Goal: Use online tool/utility: Utilize a website feature to perform a specific function

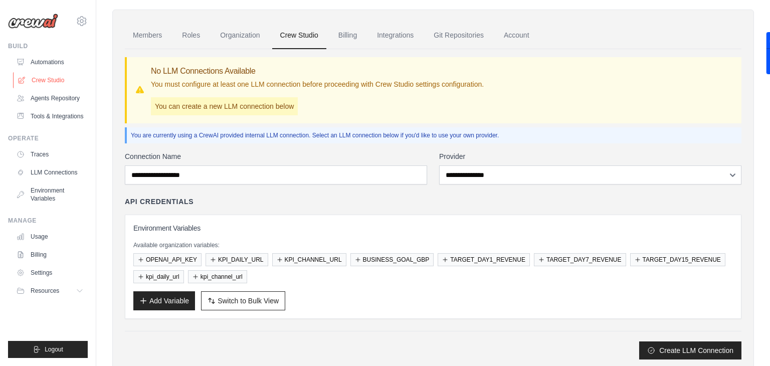
click at [50, 73] on link "Crew Studio" at bounding box center [51, 80] width 76 height 16
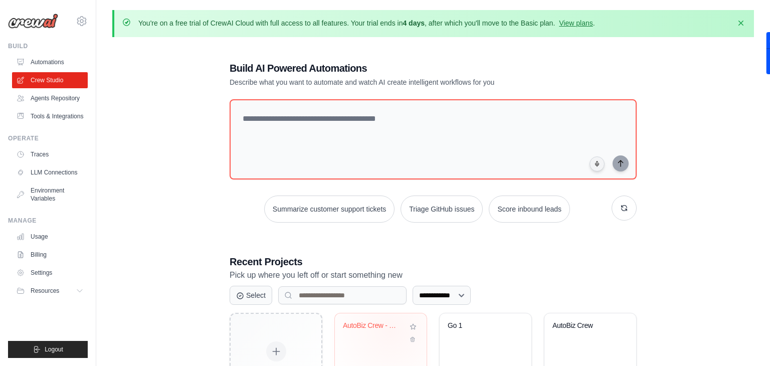
click at [390, 330] on div "AutoBiz Crew - 10K Revenue Sprint" at bounding box center [373, 327] width 61 height 13
click at [380, 336] on div "AutoBiz Crew - 10K Revenue Sprint" at bounding box center [381, 332] width 76 height 23
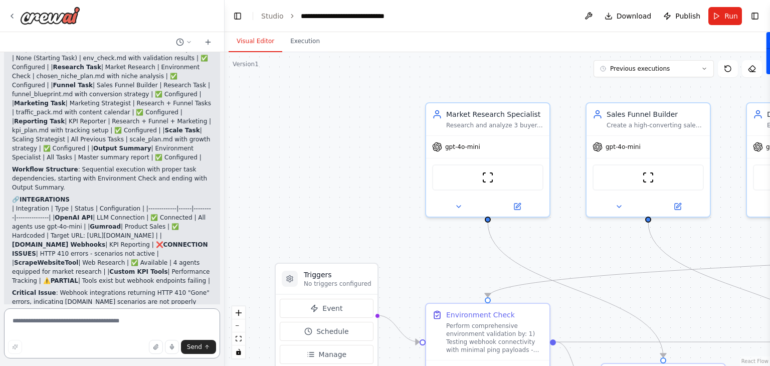
click at [56, 326] on textarea at bounding box center [112, 333] width 216 height 50
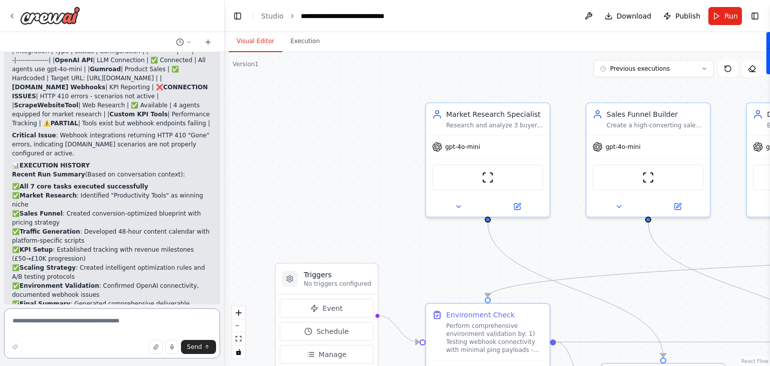
scroll to position [22681, 0]
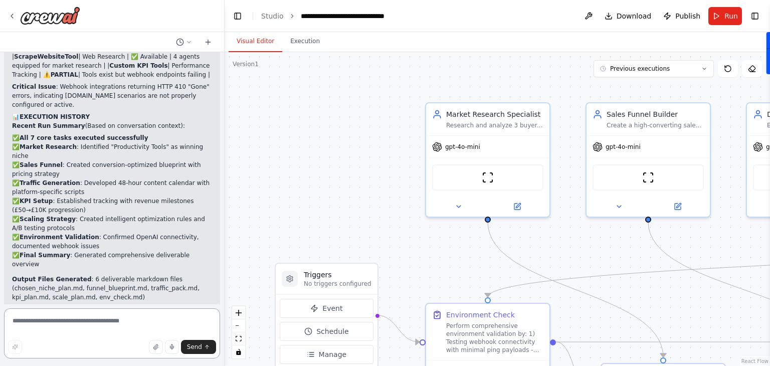
paste textarea "**********"
type textarea "**********"
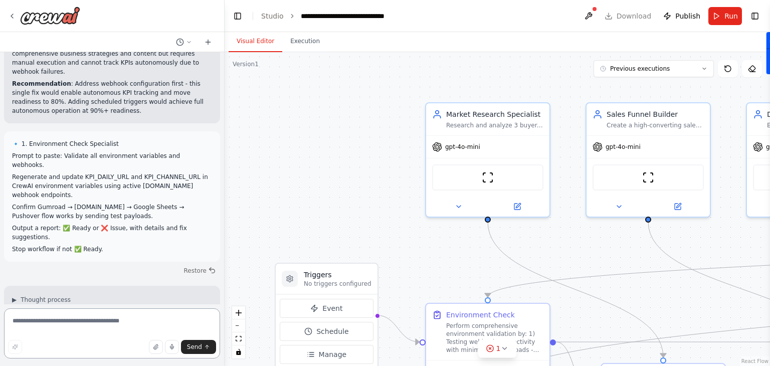
scroll to position [23413, 0]
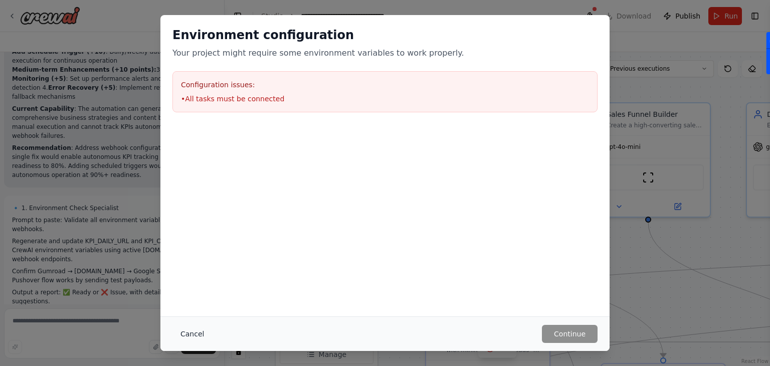
click at [194, 333] on button "Cancel" at bounding box center [192, 334] width 40 height 18
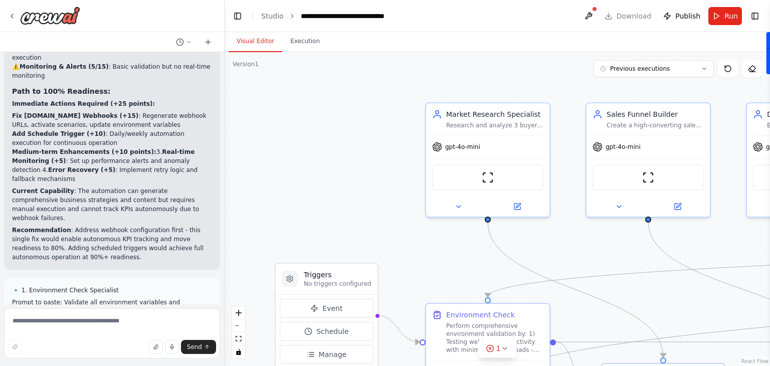
scroll to position [23261, 0]
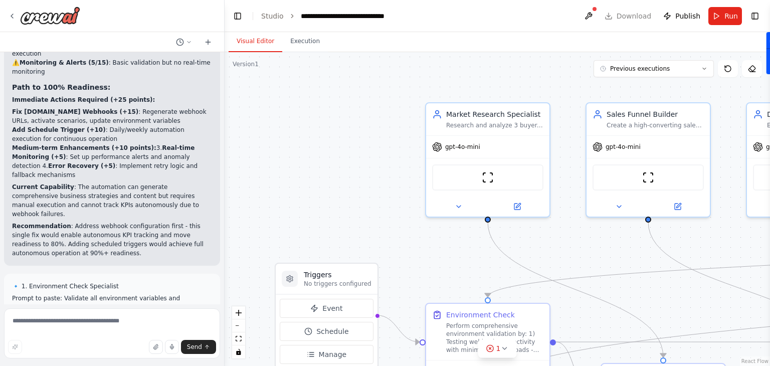
drag, startPoint x: 2, startPoint y: 99, endPoint x: 115, endPoint y: 173, distance: 135.4
click at [115, 173] on div "Hello! I'm the CrewAI assistant. What kind of automation do you want to build? …" at bounding box center [112, 183] width 225 height 366
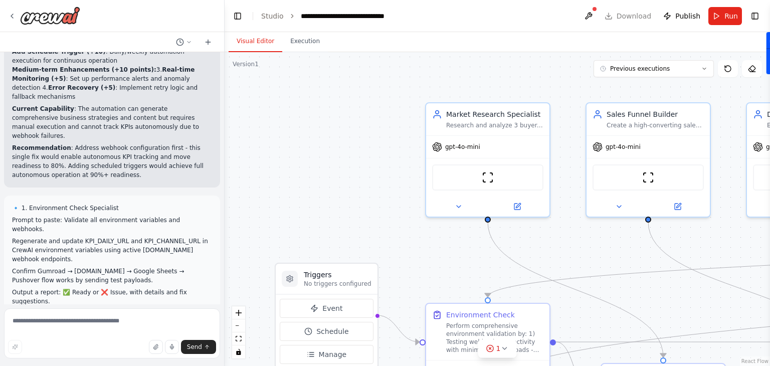
drag, startPoint x: 7, startPoint y: 104, endPoint x: 163, endPoint y: 334, distance: 278.4
click at [163, 334] on div "Hello! I'm the CrewAI assistant. What kind of automation do you want to build? …" at bounding box center [112, 183] width 225 height 366
copy div "Perfect! I've created a specialized Productivity Niche Research Specialist agen…"
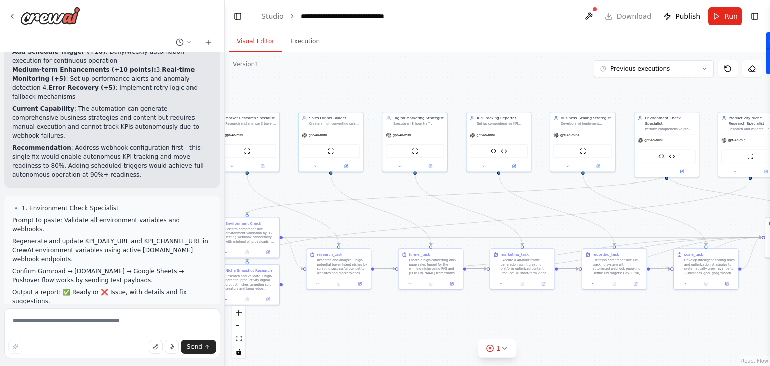
drag, startPoint x: 584, startPoint y: 257, endPoint x: 414, endPoint y: 222, distance: 174.0
click at [414, 222] on div ".deletable-edge-delete-btn { width: 20px; height: 20px; border: 0px solid #ffff…" at bounding box center [497, 209] width 545 height 314
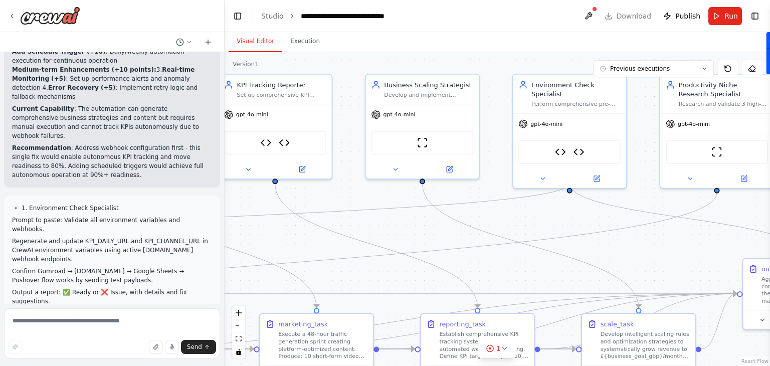
drag, startPoint x: 647, startPoint y: 234, endPoint x: 428, endPoint y: 242, distance: 219.7
click at [428, 242] on div ".deletable-edge-delete-btn { width: 20px; height: 20px; border: 0px solid #ffff…" at bounding box center [497, 209] width 545 height 314
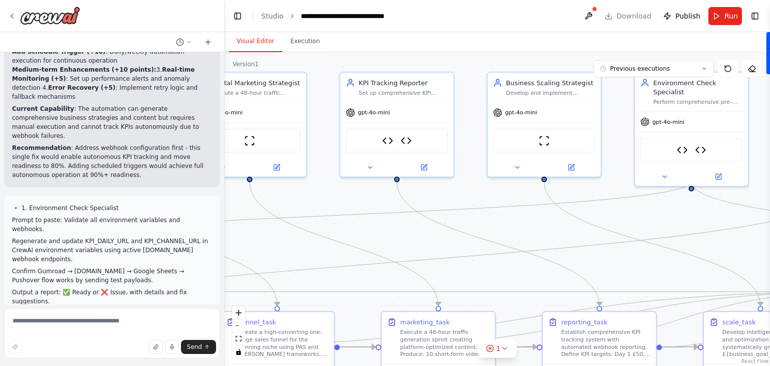
drag, startPoint x: 648, startPoint y: 236, endPoint x: 769, endPoint y: 234, distance: 121.8
click at [769, 234] on div "Hello! I'm the CrewAI assistant. What kind of automation do you want to build? …" at bounding box center [385, 183] width 770 height 366
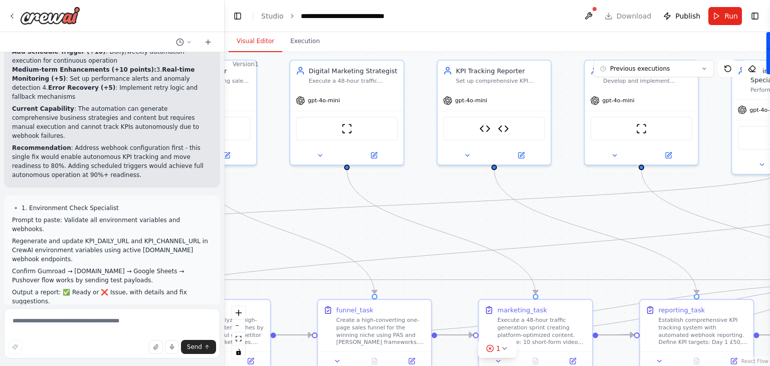
drag, startPoint x: 529, startPoint y: 259, endPoint x: 633, endPoint y: 246, distance: 104.6
click at [633, 246] on div ".deletable-edge-delete-btn { width: 20px; height: 20px; border: 0px solid #ffff…" at bounding box center [497, 209] width 545 height 314
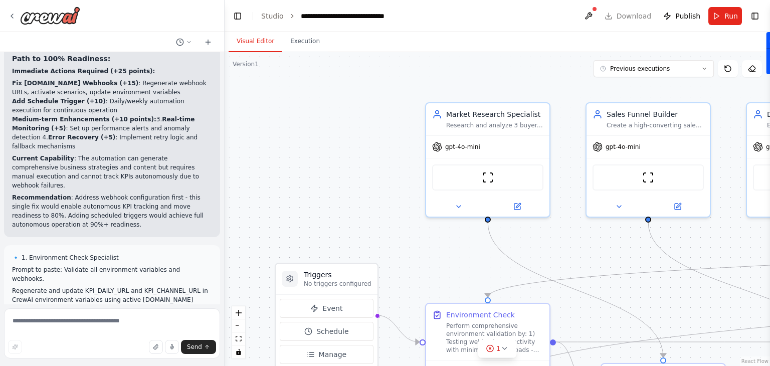
scroll to position [23339, 0]
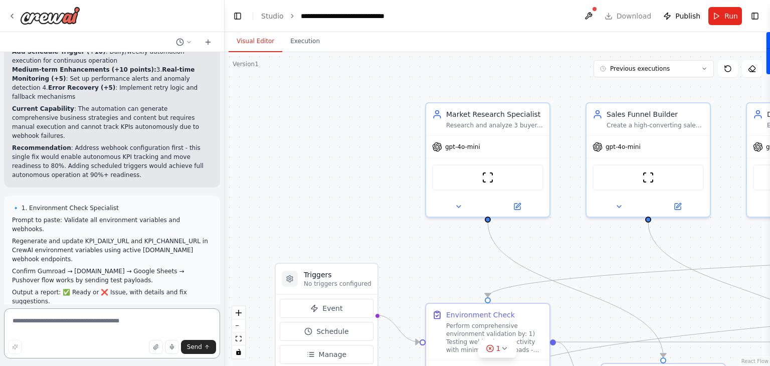
click at [46, 320] on textarea at bounding box center [112, 333] width 216 height 50
paste textarea "**********"
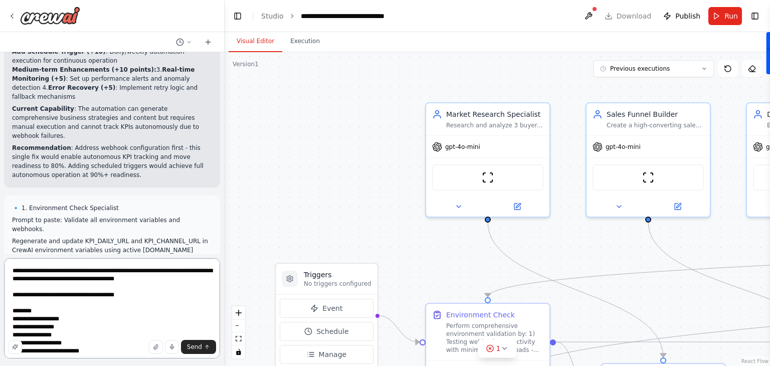
scroll to position [164, 0]
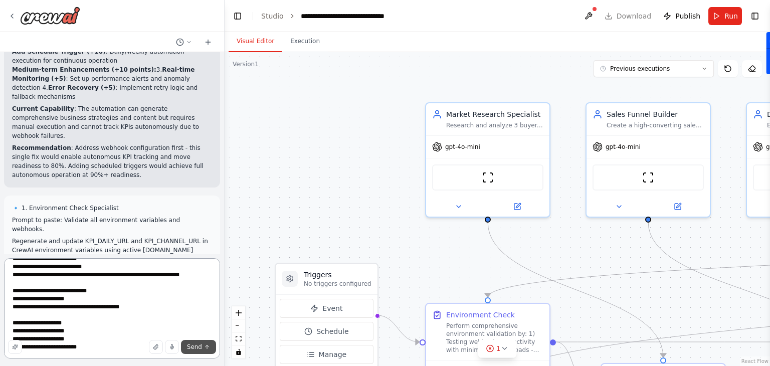
type textarea "**********"
click at [195, 343] on span "Send" at bounding box center [194, 347] width 15 height 8
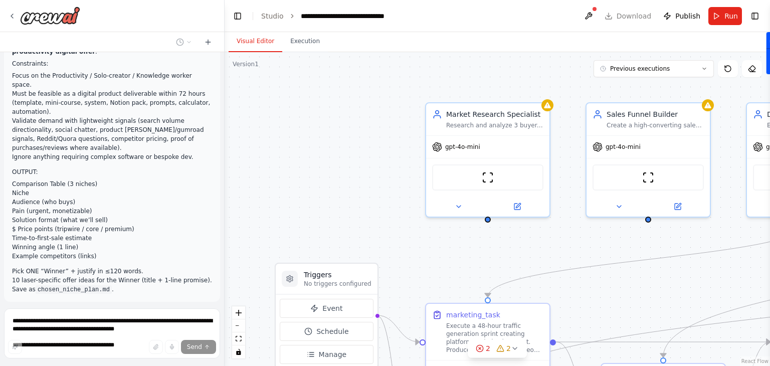
scroll to position [24078, 0]
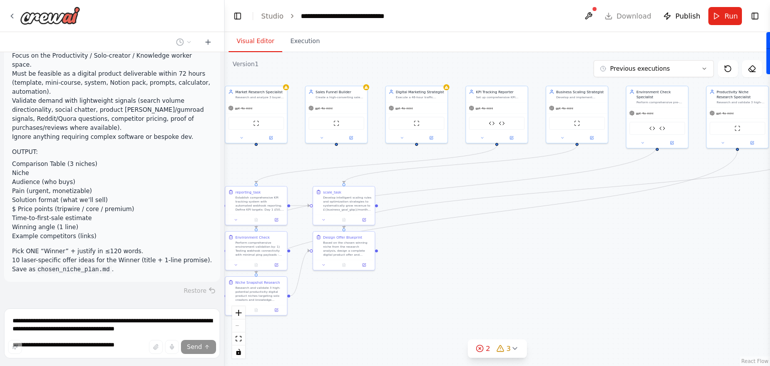
drag, startPoint x: 253, startPoint y: 186, endPoint x: 157, endPoint y: 138, distance: 106.9
click at [157, 138] on div "Hello! I'm the CrewAI assistant. What kind of automation do you want to build? …" at bounding box center [385, 183] width 770 height 366
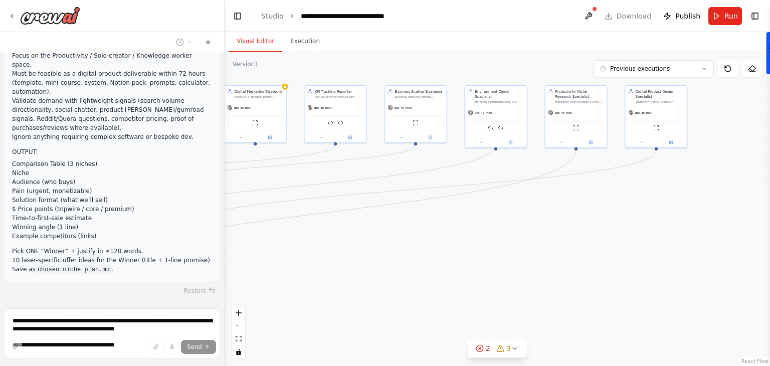
drag, startPoint x: 584, startPoint y: 270, endPoint x: 376, endPoint y: 271, distance: 208.0
click at [376, 271] on div ".deletable-edge-delete-btn { width: 20px; height: 20px; border: 0px solid #ffff…" at bounding box center [497, 209] width 545 height 314
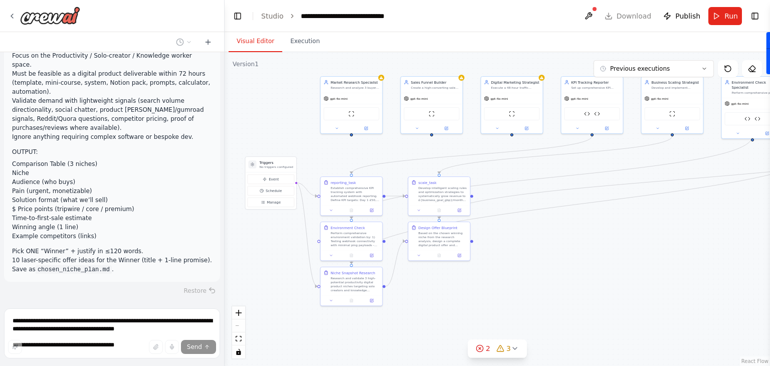
drag, startPoint x: 389, startPoint y: 264, endPoint x: 646, endPoint y: 255, distance: 256.8
click at [646, 255] on div ".deletable-edge-delete-btn { width: 20px; height: 20px; border: 0px solid #ffff…" at bounding box center [497, 209] width 545 height 314
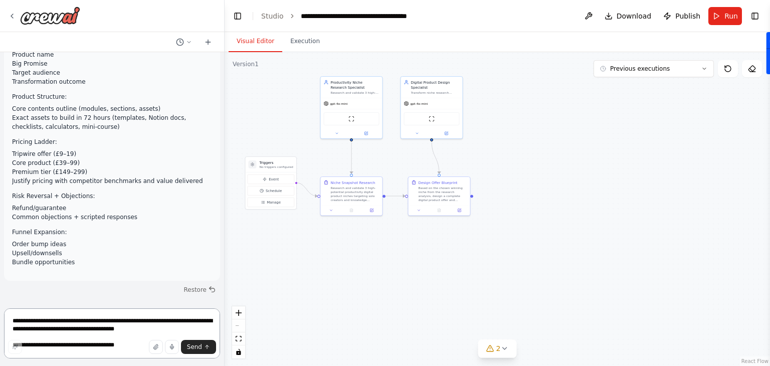
scroll to position [24816, 0]
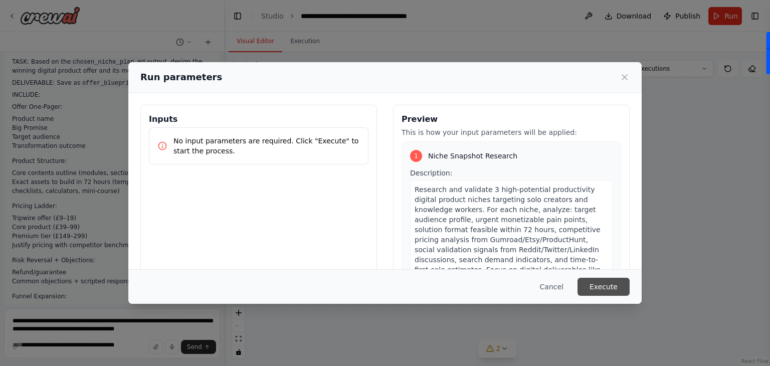
click at [607, 286] on button "Execute" at bounding box center [603, 287] width 52 height 18
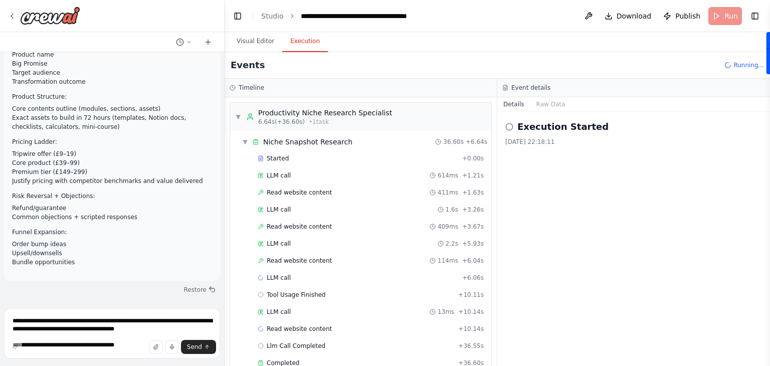
scroll to position [24816, 0]
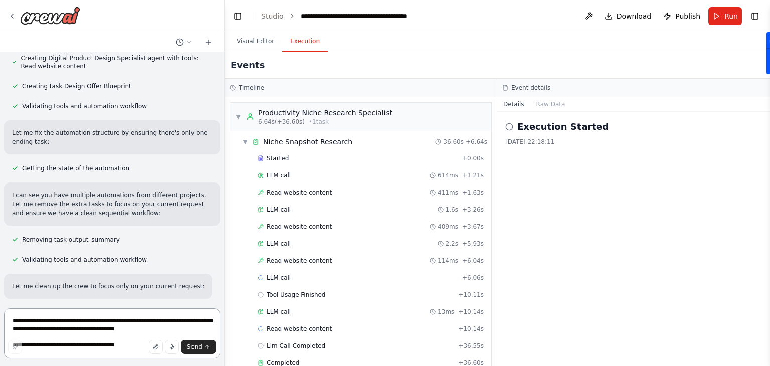
scroll to position [25142, 0]
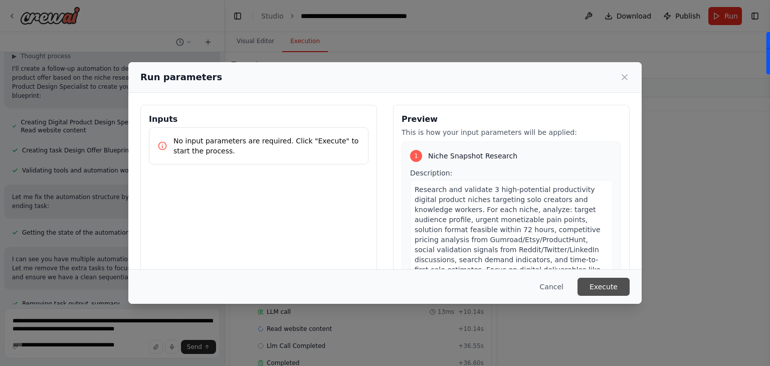
click at [608, 285] on button "Execute" at bounding box center [603, 287] width 52 height 18
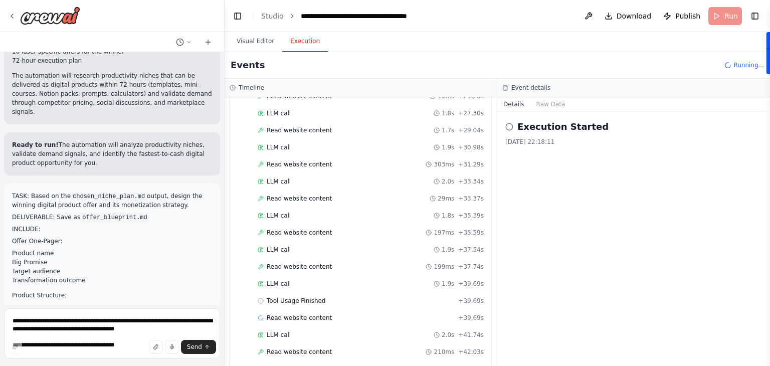
scroll to position [556, 0]
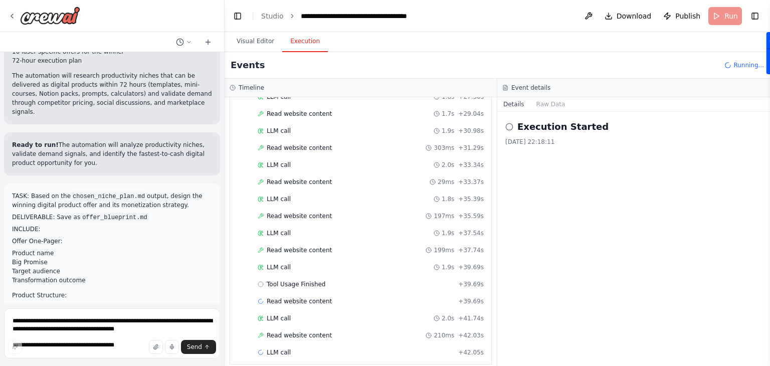
drag, startPoint x: 4, startPoint y: 136, endPoint x: 324, endPoint y: 361, distance: 391.8
click at [324, 361] on div "Hello! I'm the CrewAI assistant. What kind of automation do you want to build? …" at bounding box center [385, 183] width 770 height 366
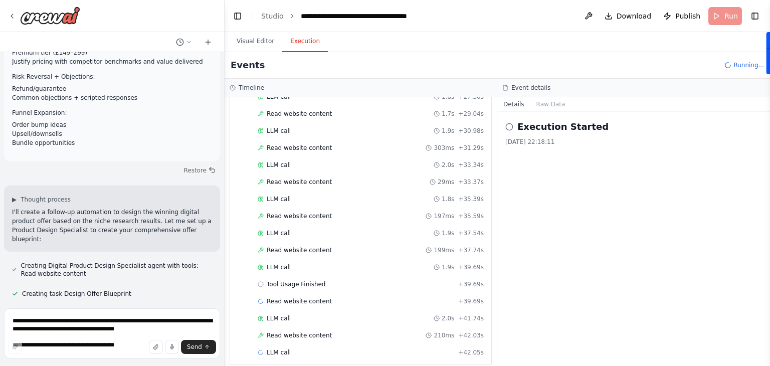
scroll to position [25069, 0]
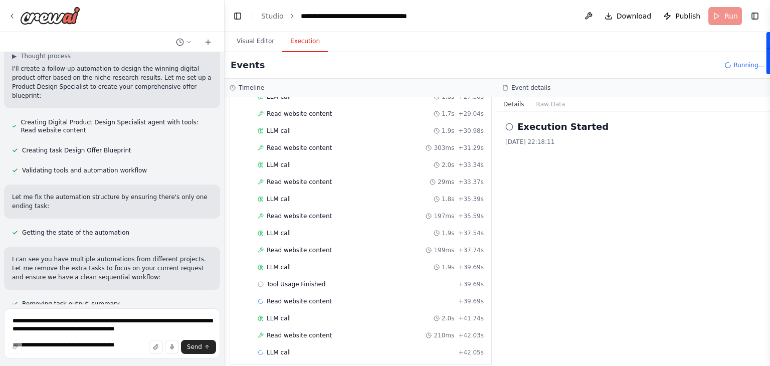
drag, startPoint x: 10, startPoint y: 151, endPoint x: 135, endPoint y: 284, distance: 183.0
click at [135, 284] on div "Hello! I'm the CrewAI assistant. What kind of automation do you want to build? …" at bounding box center [112, 178] width 224 height 252
copy div "Perfect! Now I have a clean, focused automation ready for your request: ✅ SEQUE…"
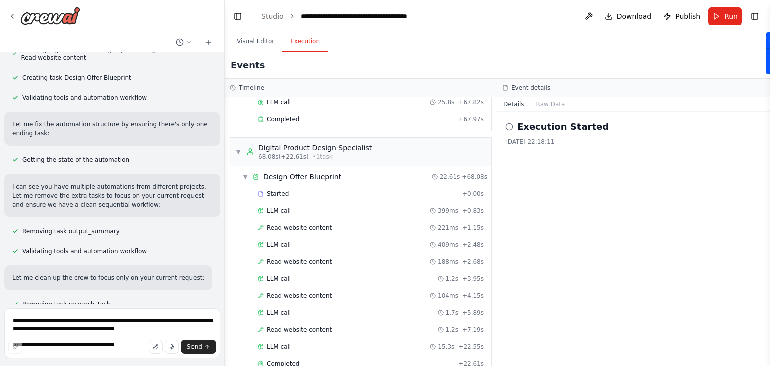
scroll to position [815, 0]
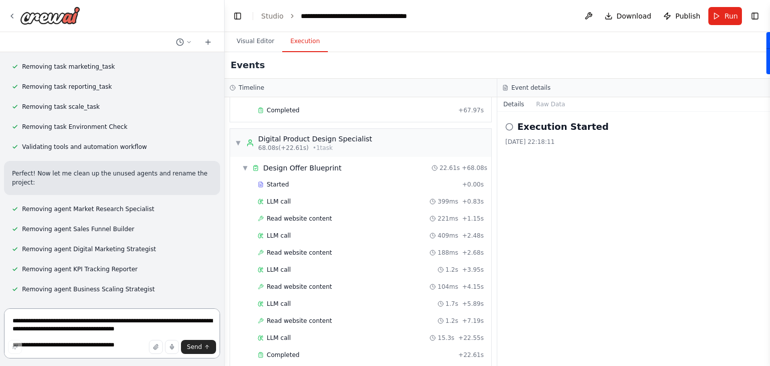
scroll to position [25429, 0]
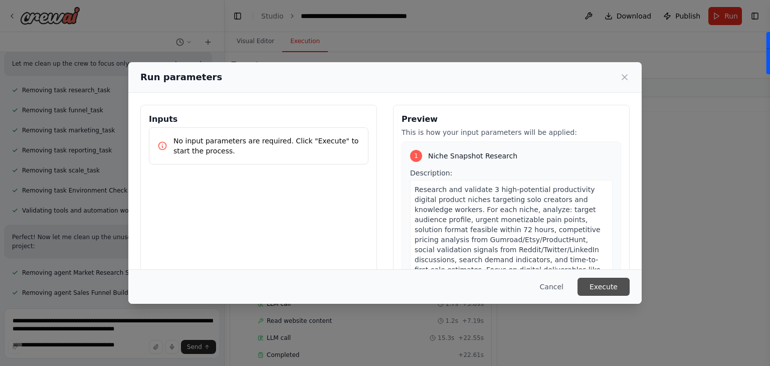
click at [604, 289] on button "Execute" at bounding box center [603, 287] width 52 height 18
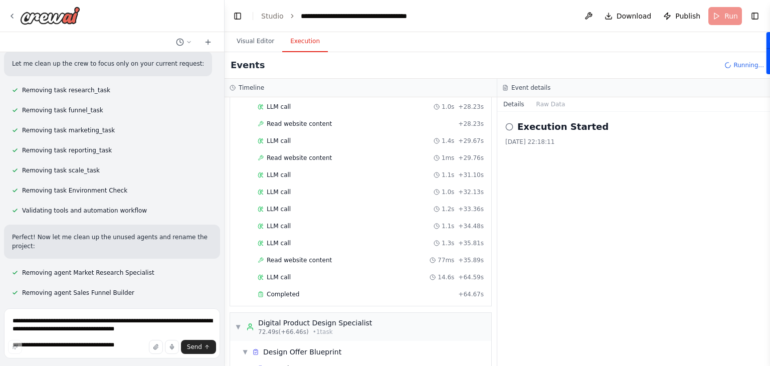
scroll to position [25429, 0]
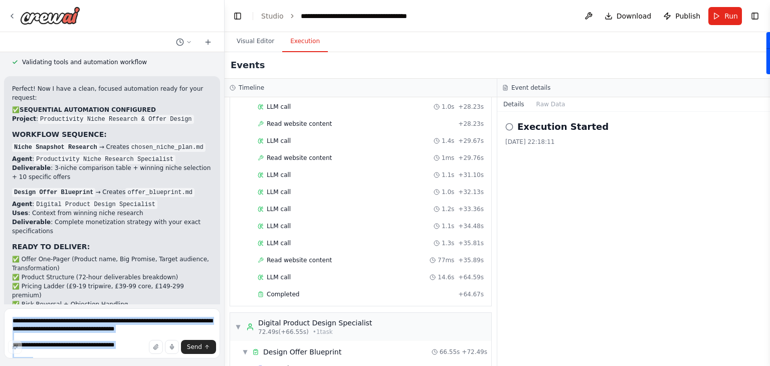
scroll to position [25861, 0]
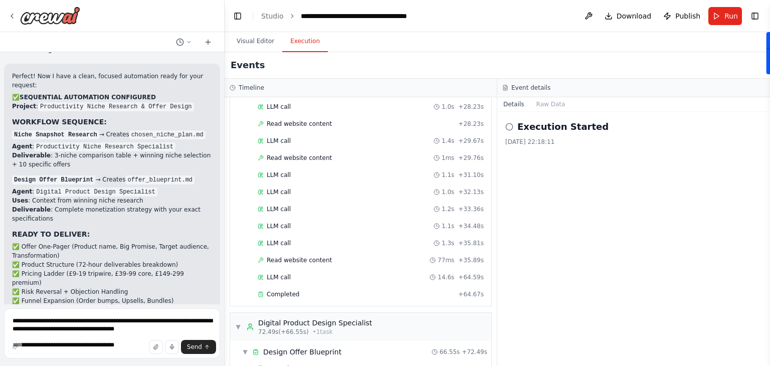
drag, startPoint x: 7, startPoint y: 108, endPoint x: 148, endPoint y: 221, distance: 180.5
click at [148, 221] on div "Hello! I'm the CrewAI assistant. What kind of automation do you want to build? …" at bounding box center [112, 178] width 224 height 252
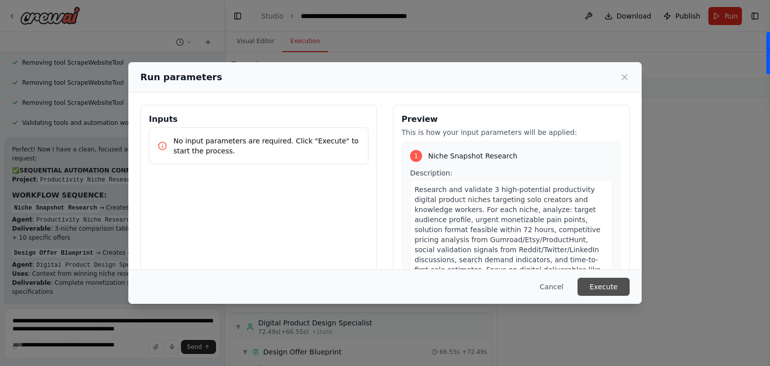
click at [603, 286] on button "Execute" at bounding box center [603, 287] width 52 height 18
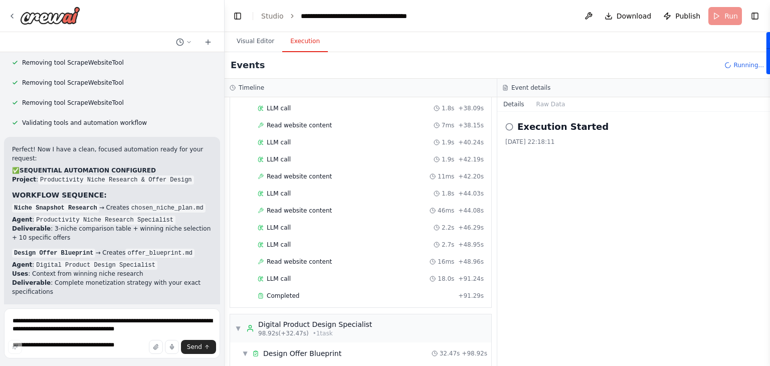
scroll to position [25861, 0]
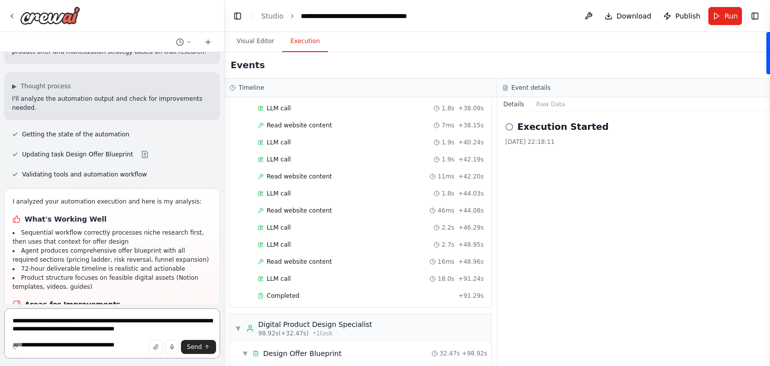
scroll to position [26185, 0]
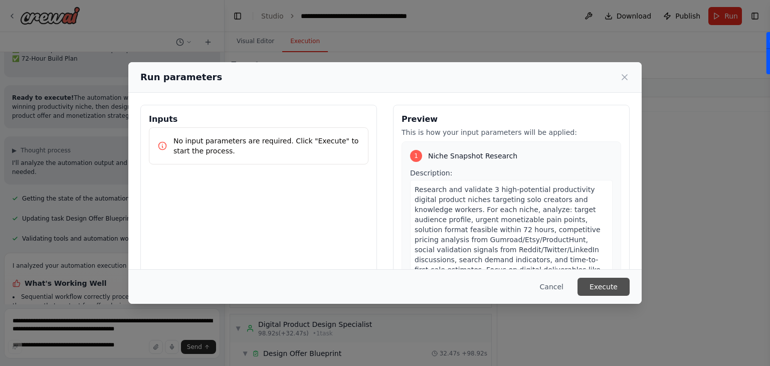
click at [593, 284] on button "Execute" at bounding box center [603, 287] width 52 height 18
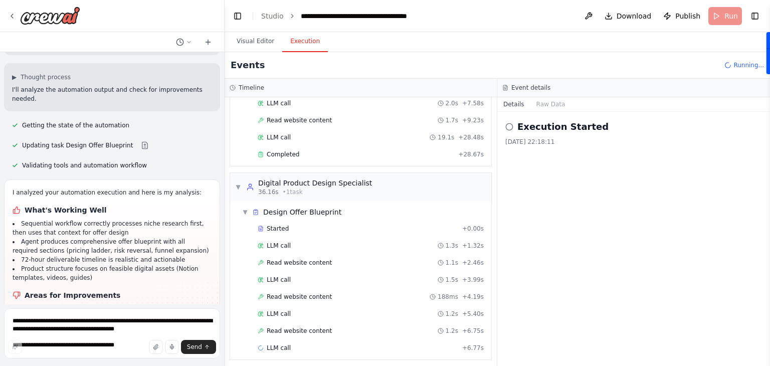
scroll to position [226, 0]
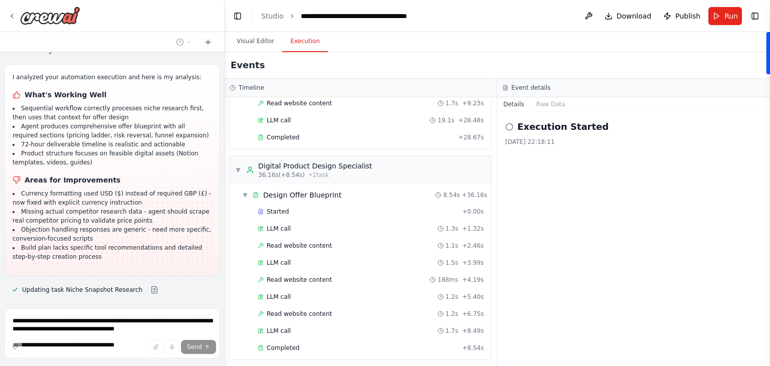
scroll to position [26309, 0]
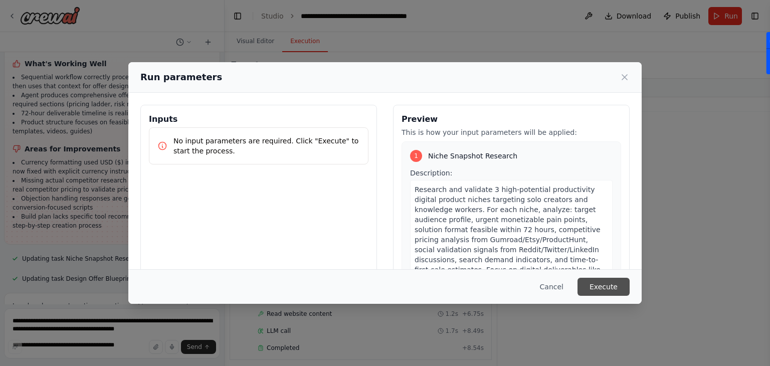
click at [605, 292] on button "Execute" at bounding box center [603, 287] width 52 height 18
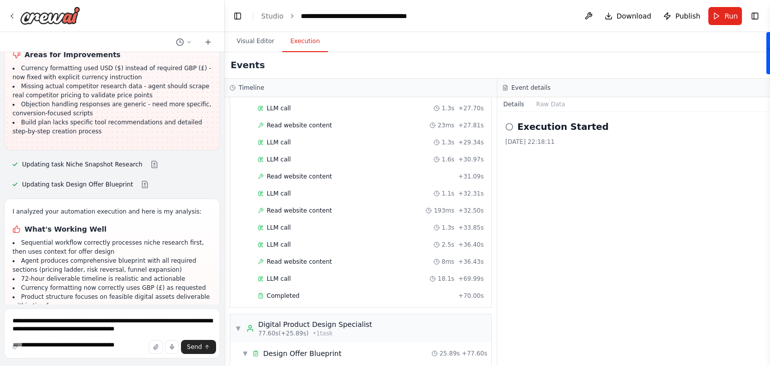
scroll to position [26499, 0]
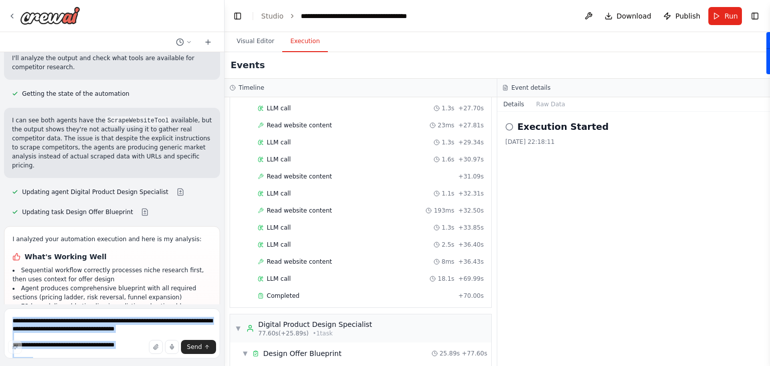
scroll to position [26902, 0]
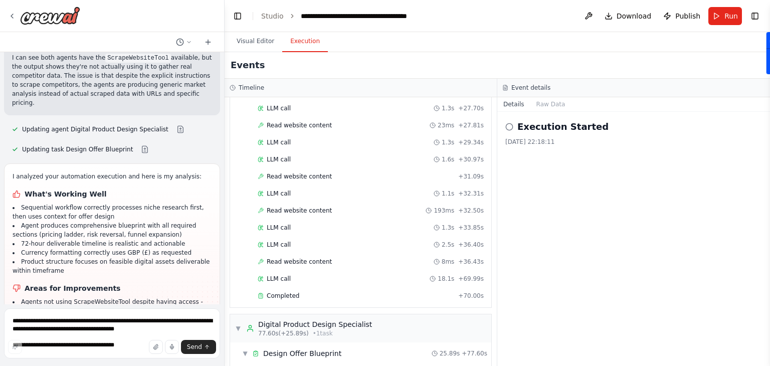
drag, startPoint x: 7, startPoint y: 184, endPoint x: 133, endPoint y: 237, distance: 136.6
click at [133, 237] on div "Hello! I'm the CrewAI assistant. What kind of automation do you want to build? …" at bounding box center [112, 178] width 224 height 252
drag, startPoint x: 135, startPoint y: 204, endPoint x: 89, endPoint y: 168, distance: 58.6
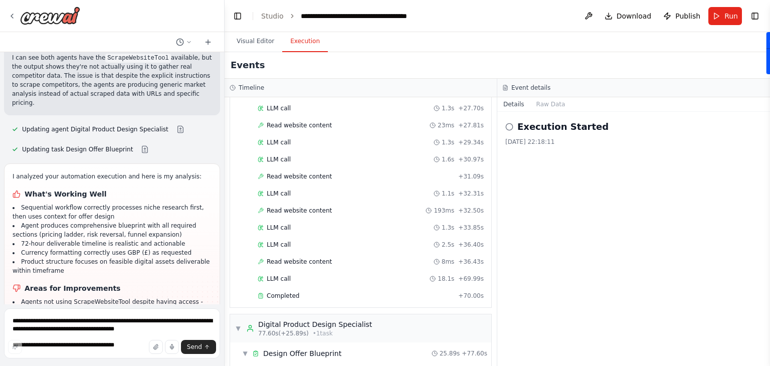
drag, startPoint x: 6, startPoint y: 112, endPoint x: 105, endPoint y: 317, distance: 227.5
click at [105, 317] on div "Hello! I'm the CrewAI assistant. What kind of automation do you want to build? …" at bounding box center [112, 183] width 225 height 366
copy div "I analyzed your automation execution and here is my analysis: What's Working We…"
click at [43, 328] on textarea "**********" at bounding box center [112, 333] width 216 height 50
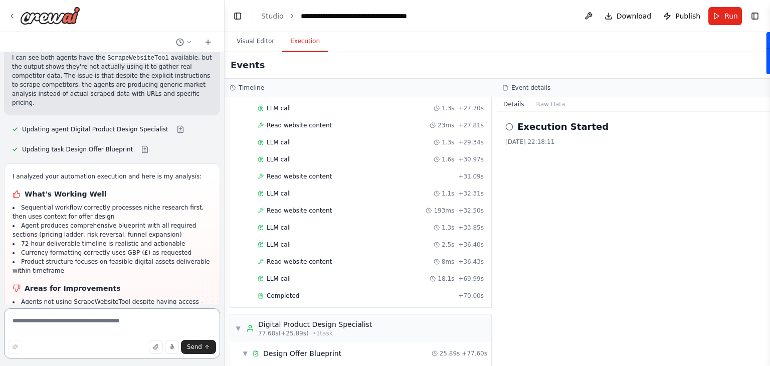
paste textarea "**********"
type textarea "**********"
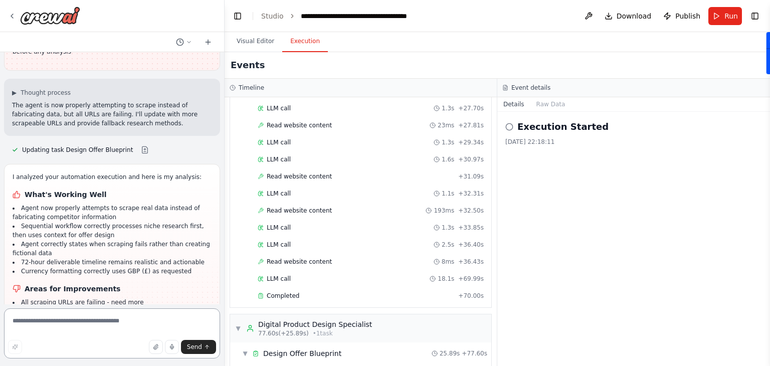
scroll to position [27606, 0]
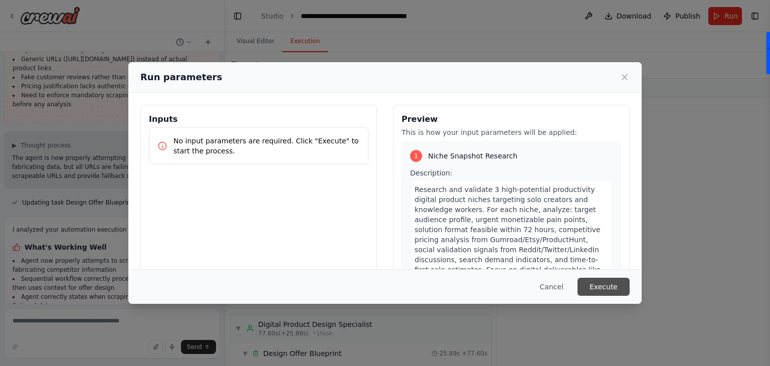
click at [610, 286] on button "Execute" at bounding box center [603, 287] width 52 height 18
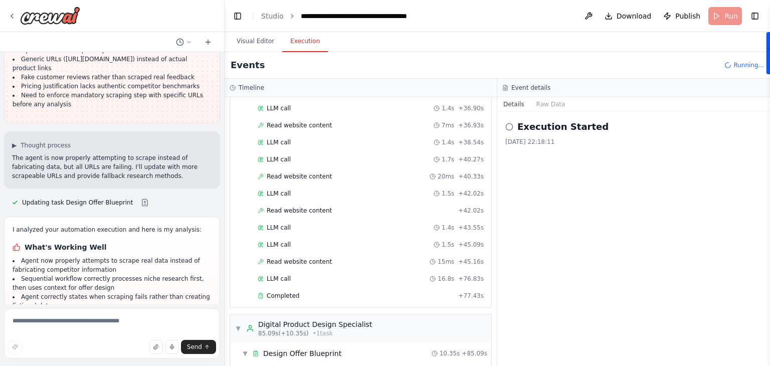
scroll to position [27606, 0]
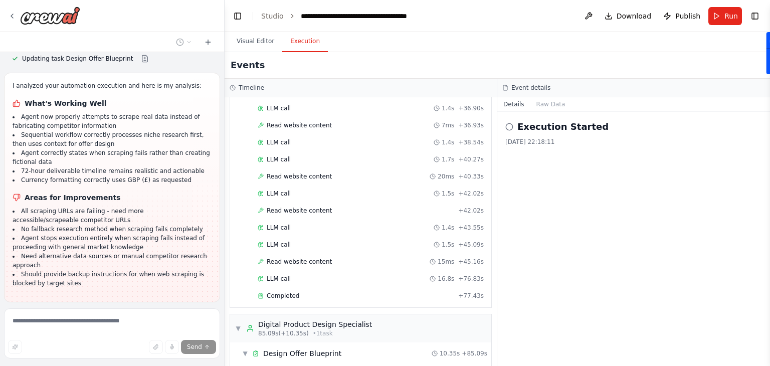
scroll to position [27749, 0]
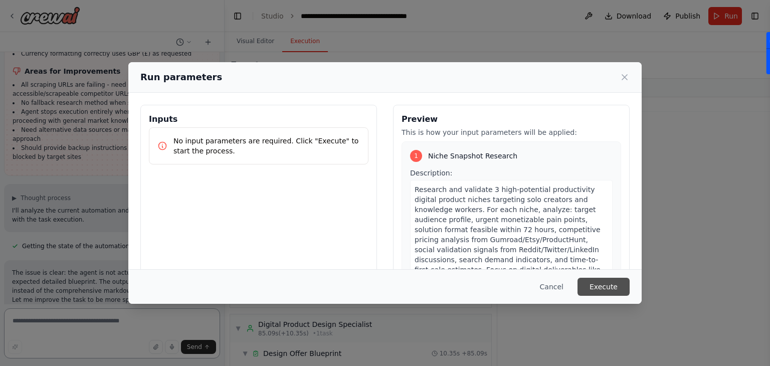
scroll to position [27821, 0]
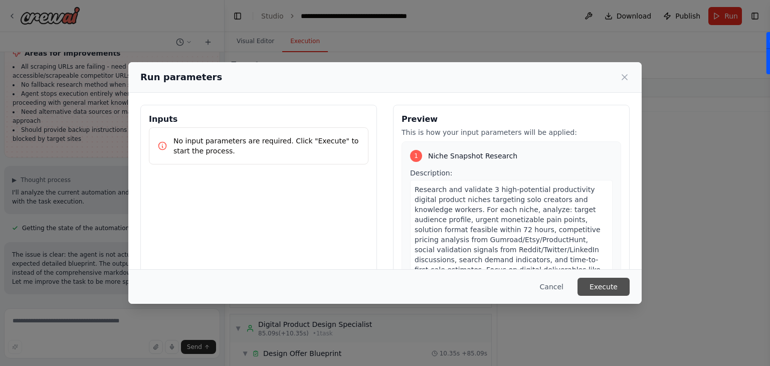
click at [619, 289] on button "Execute" at bounding box center [603, 287] width 52 height 18
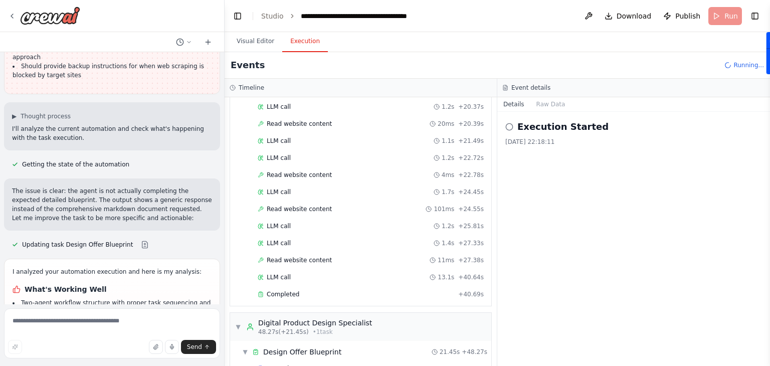
scroll to position [27957, 0]
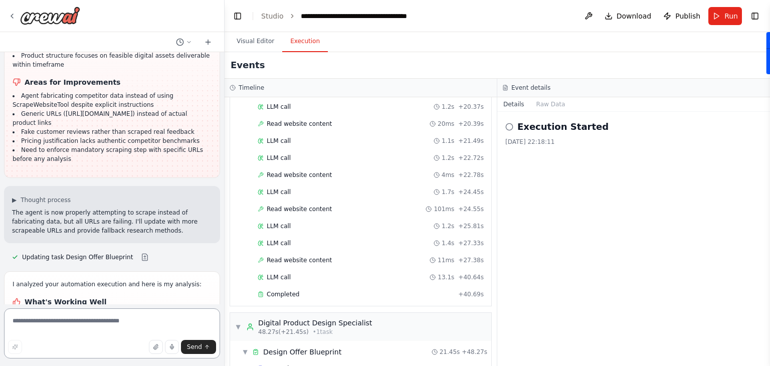
scroll to position [27481, 0]
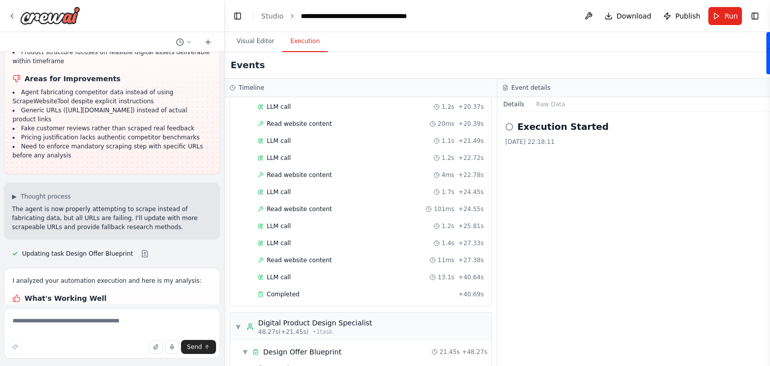
drag, startPoint x: 8, startPoint y: 151, endPoint x: 34, endPoint y: 231, distance: 83.4
click at [34, 231] on div "Hello! I'm the CrewAI assistant. What kind of automation do you want to build? …" at bounding box center [112, 178] width 224 height 252
drag, startPoint x: 16, startPoint y: 166, endPoint x: 15, endPoint y: 209, distance: 42.6
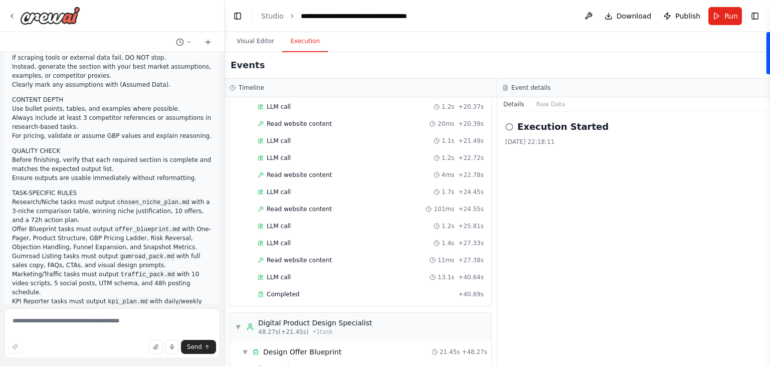
scroll to position [28499, 0]
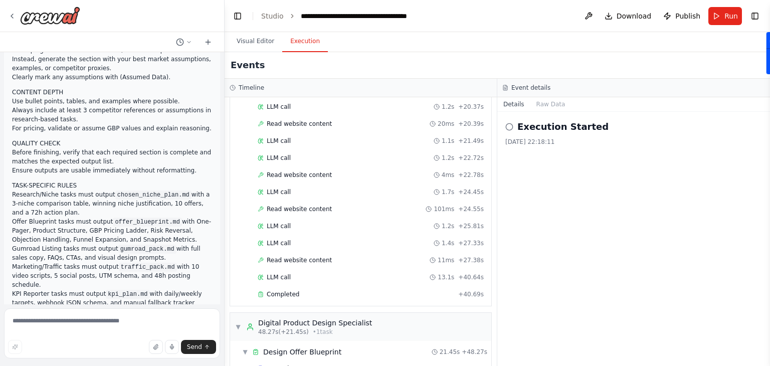
drag, startPoint x: 8, startPoint y: 166, endPoint x: 67, endPoint y: 300, distance: 146.8
click at [67, 300] on div "Hello! I'm the CrewAI assistant. What kind of automation do you want to build? …" at bounding box center [112, 178] width 224 height 252
copy div "▶ Thought process Perfect! These comprehensive instructions address all the iss…"
click at [82, 317] on textarea at bounding box center [112, 333] width 216 height 50
paste textarea "**********"
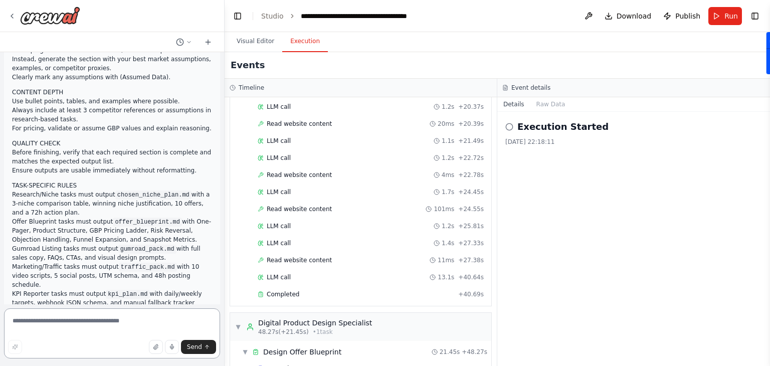
type textarea "**********"
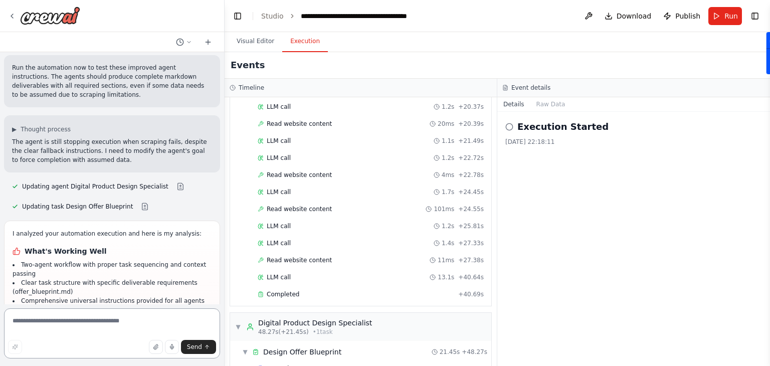
scroll to position [29105, 0]
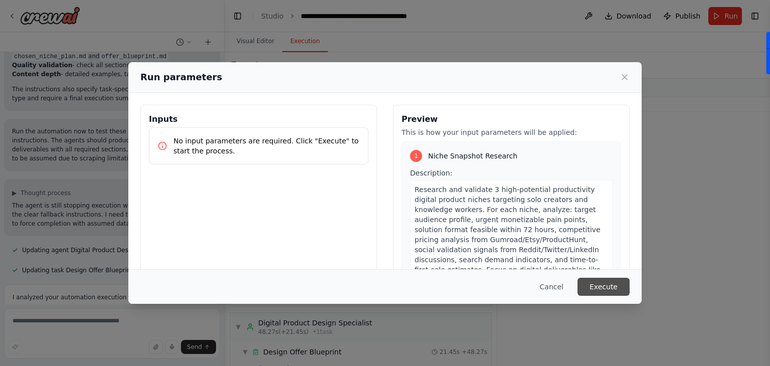
click at [596, 289] on button "Execute" at bounding box center [603, 287] width 52 height 18
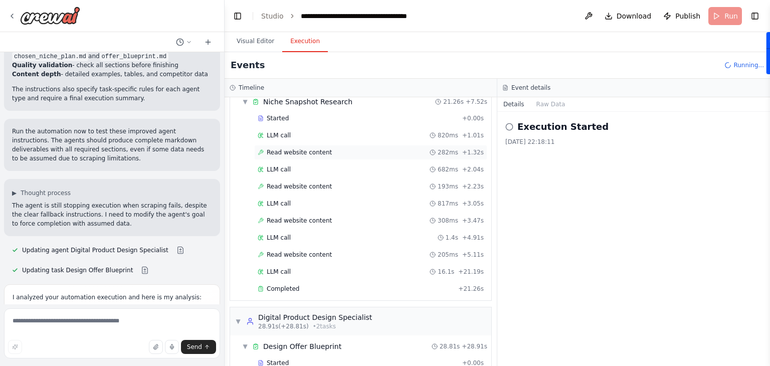
scroll to position [29105, 0]
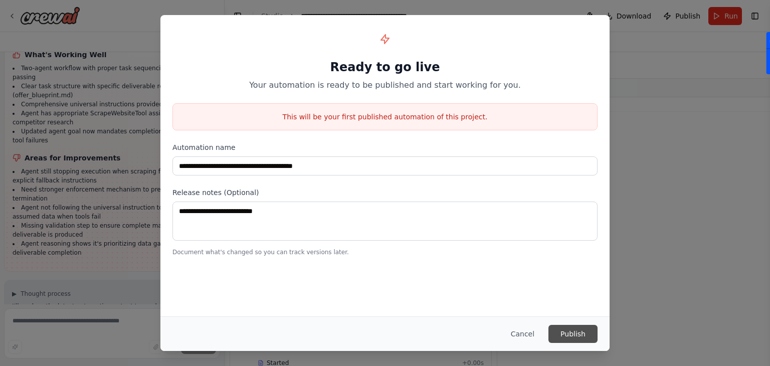
click at [564, 336] on button "Publish" at bounding box center [572, 334] width 49 height 18
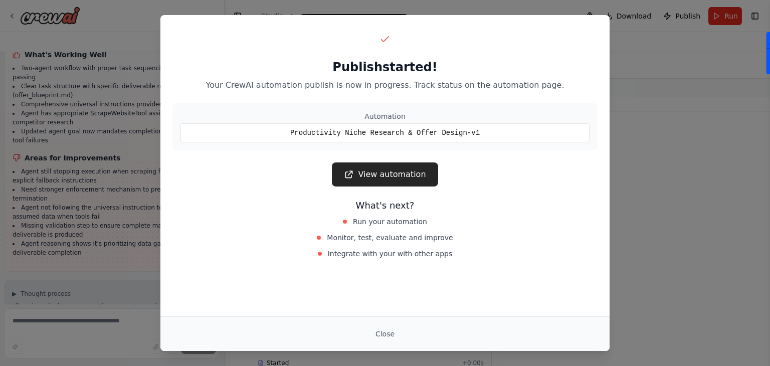
click at [410, 334] on div "Close" at bounding box center [384, 334] width 425 height 18
click at [387, 334] on button "Close" at bounding box center [384, 334] width 35 height 18
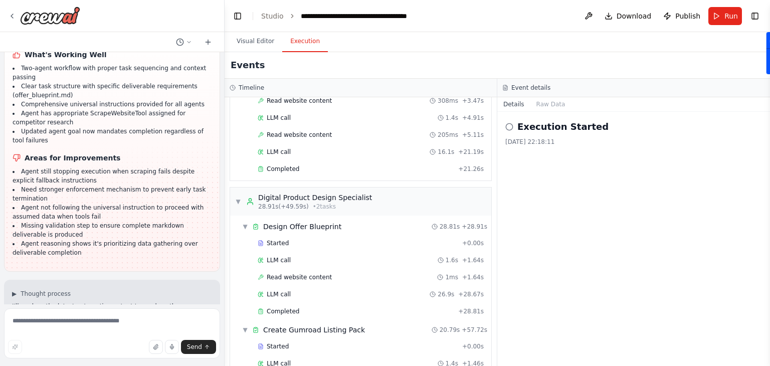
scroll to position [29253, 0]
